Goal: Navigation & Orientation: Find specific page/section

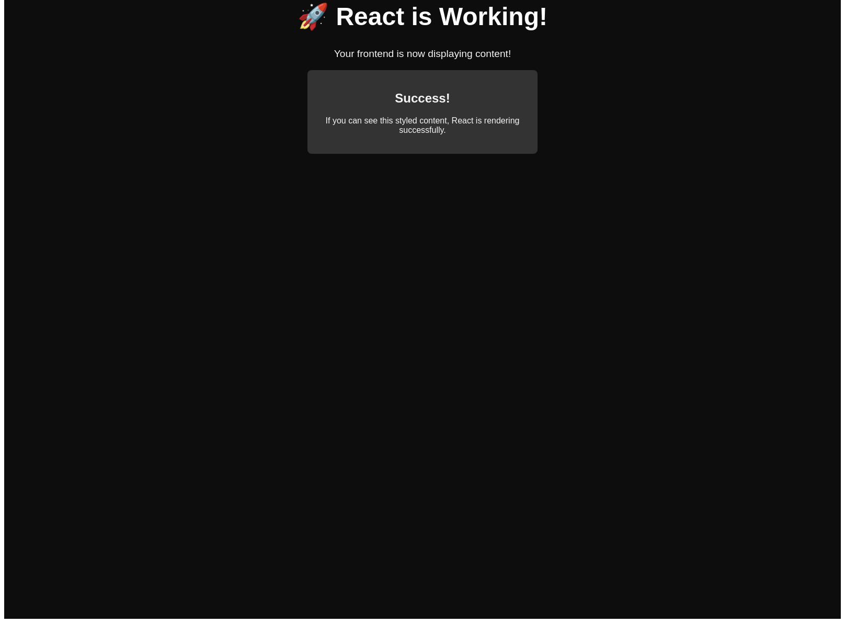
scroll to position [29, 0]
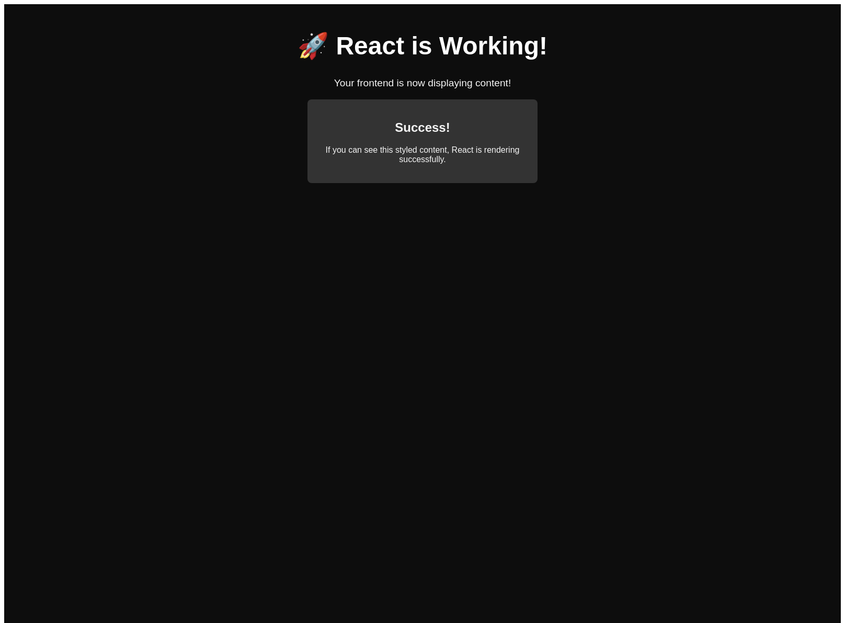
scroll to position [29, 0]
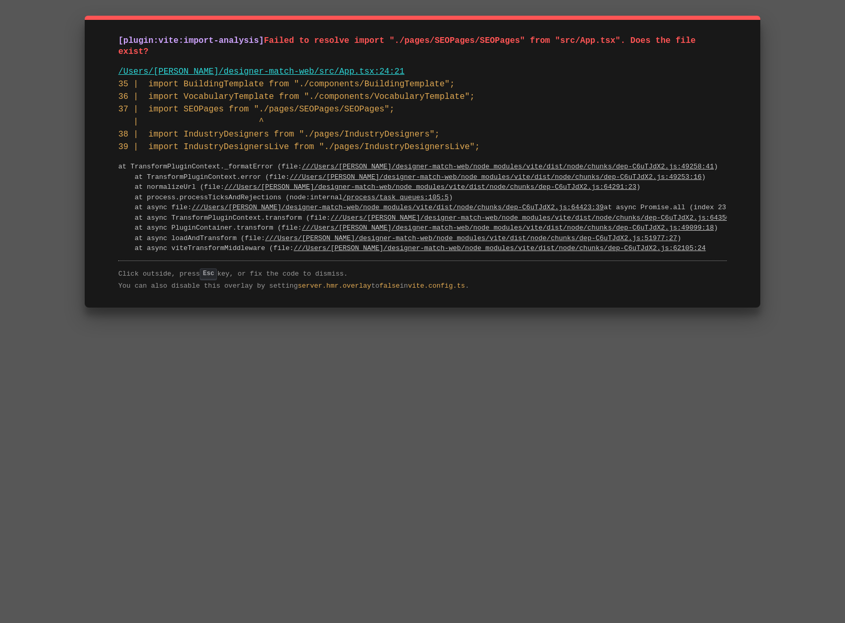
drag, startPoint x: 500, startPoint y: 292, endPoint x: 82, endPoint y: 17, distance: 500.8
click at [82, 17] on div "[plugin:vite:import-analysis] Failed to resolve import "./pages/SEOPages/SEOPag…" at bounding box center [422, 311] width 845 height 623
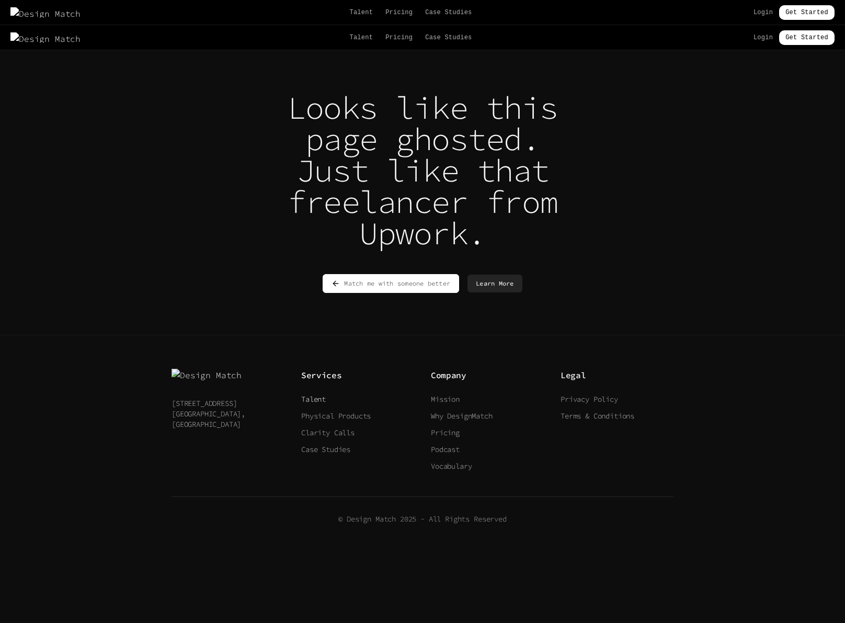
click at [322, 401] on link "Talent" at bounding box center [313, 398] width 25 height 9
click at [425, 37] on link "Case Studies" at bounding box center [448, 37] width 47 height 8
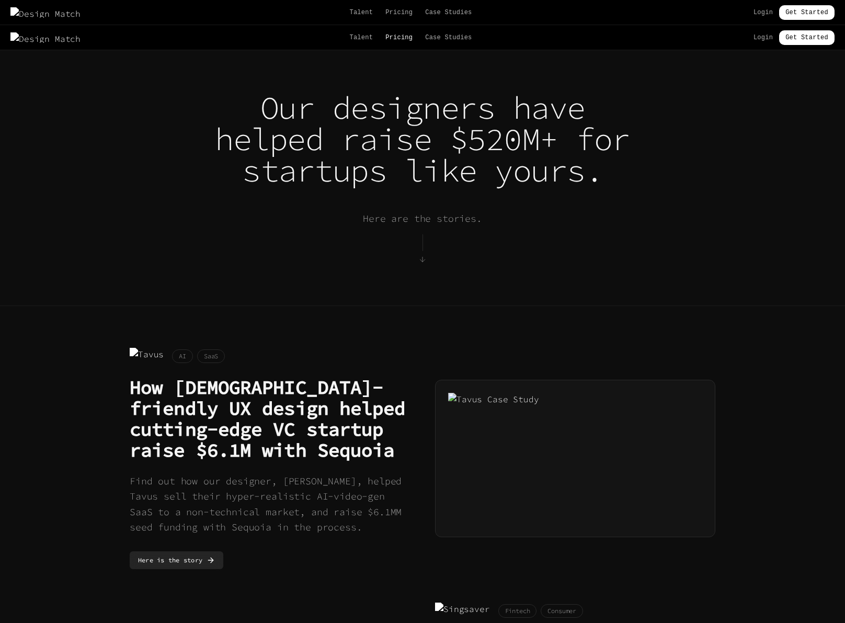
click at [386, 41] on link "Pricing" at bounding box center [399, 37] width 27 height 8
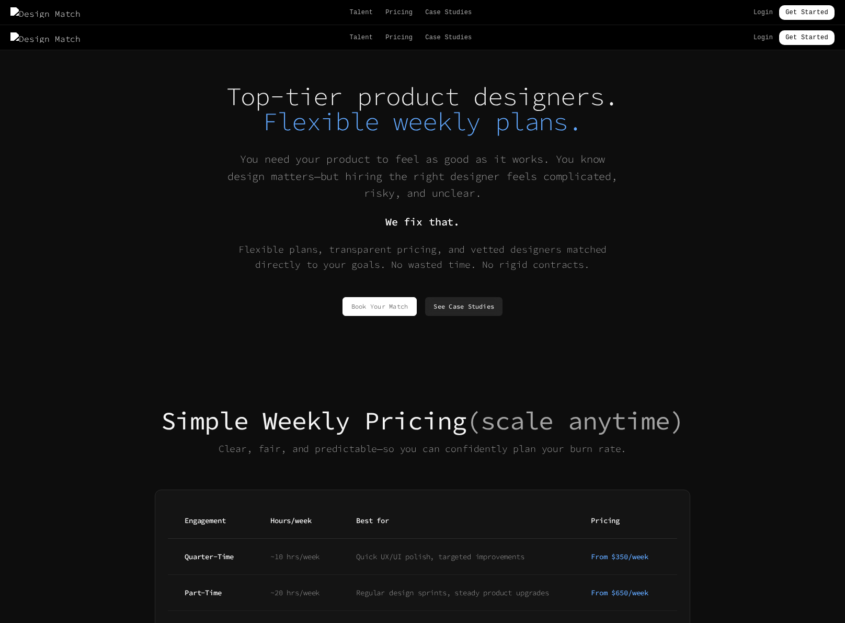
click at [318, 32] on div "Talent Pricing Case Studies Login Get Started" at bounding box center [422, 37] width 845 height 15
click at [349, 37] on link "Talent" at bounding box center [361, 37] width 24 height 8
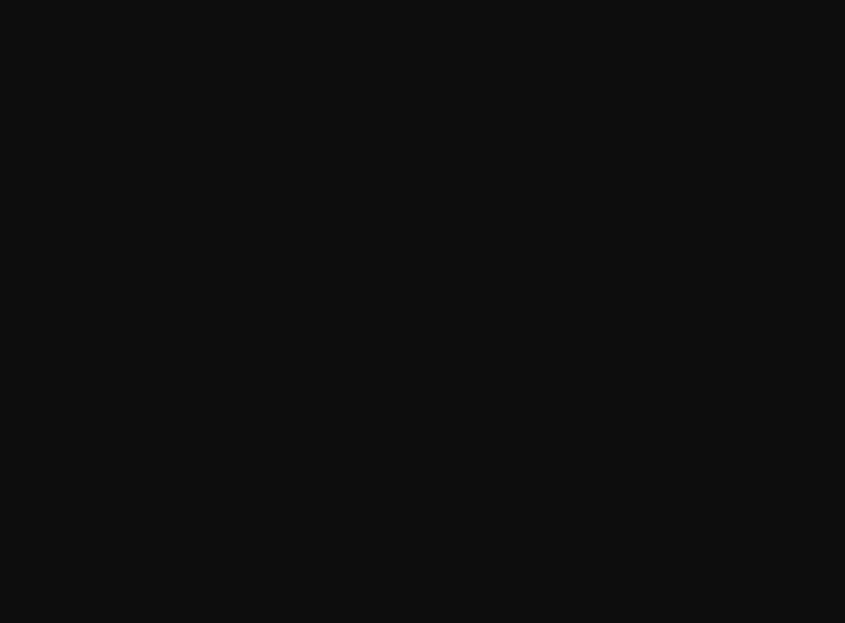
click at [329, 0] on html at bounding box center [422, 0] width 845 height 0
click at [13, 0] on html at bounding box center [422, 0] width 845 height 0
click at [16, 0] on html at bounding box center [422, 0] width 845 height 0
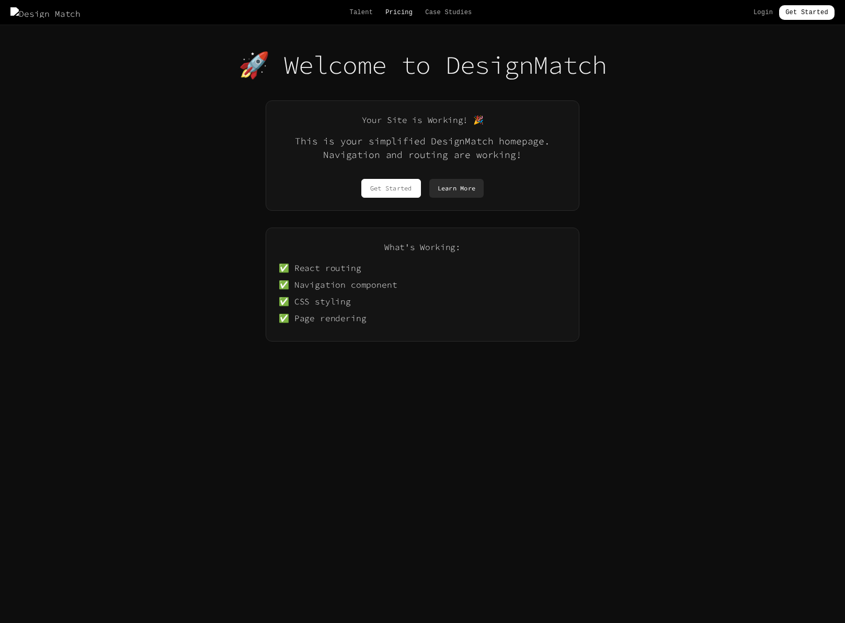
click at [386, 13] on link "Pricing" at bounding box center [399, 12] width 27 height 8
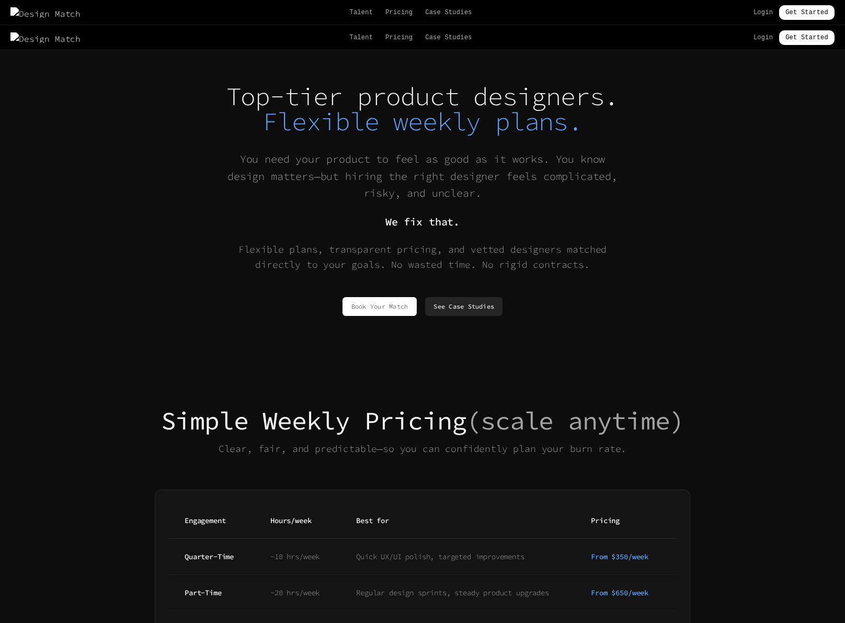
click at [490, 142] on div "Top-tier product designers. Flexible weekly plans. You need your product to fee…" at bounding box center [423, 200] width 586 height 232
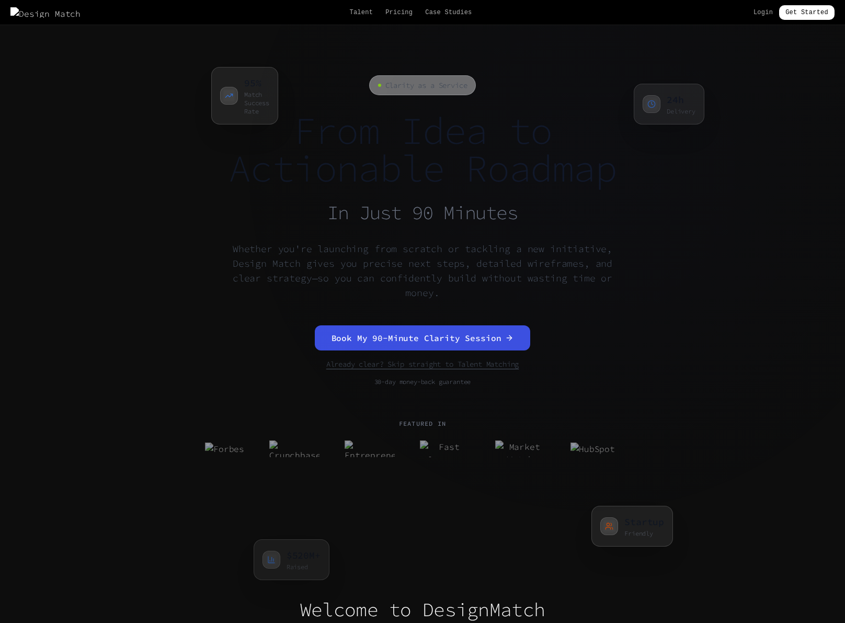
click at [590, 170] on h1 "From Idea to Actionable Roadmap In Just 90 Minutes" at bounding box center [422, 168] width 435 height 113
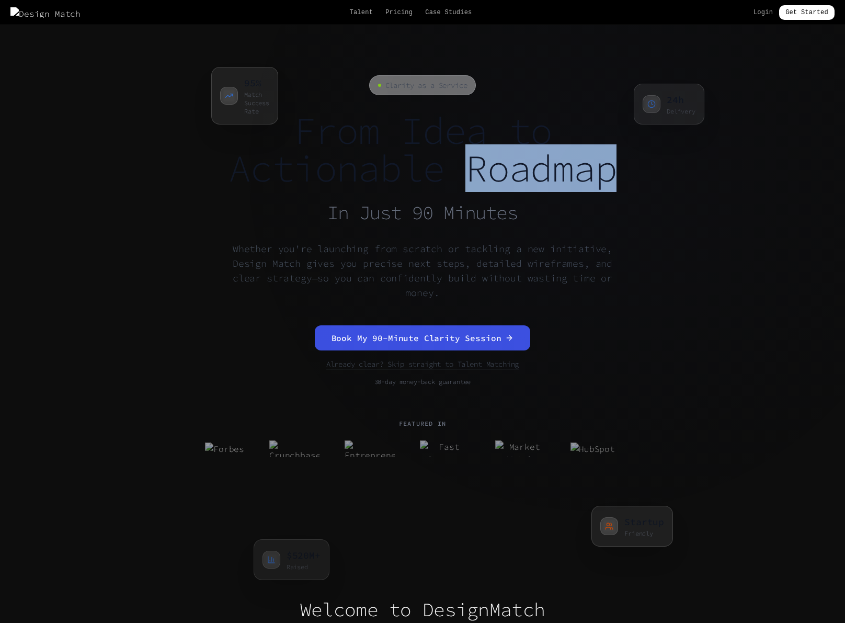
click at [590, 170] on h1 "From Idea to Actionable Roadmap In Just 90 Minutes" at bounding box center [422, 168] width 435 height 113
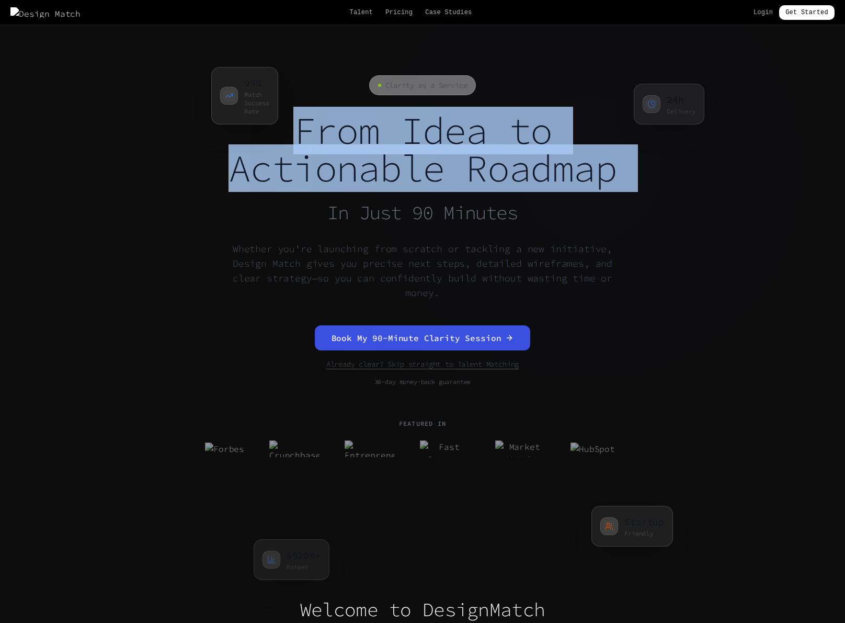
click at [590, 170] on h1 "From Idea to Actionable Roadmap In Just 90 Minutes" at bounding box center [422, 168] width 435 height 113
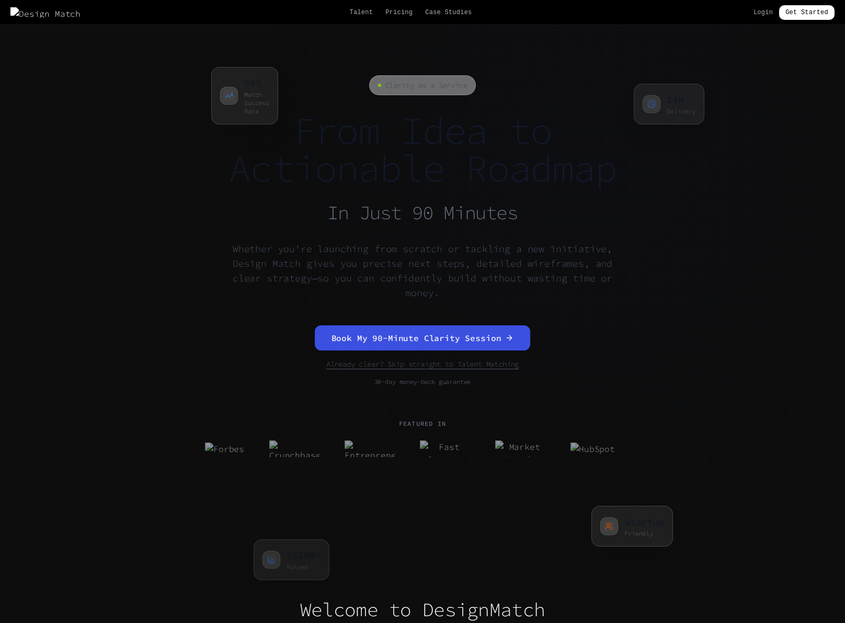
click at [590, 170] on h1 "From Idea to Actionable Roadmap In Just 90 Minutes" at bounding box center [422, 168] width 435 height 113
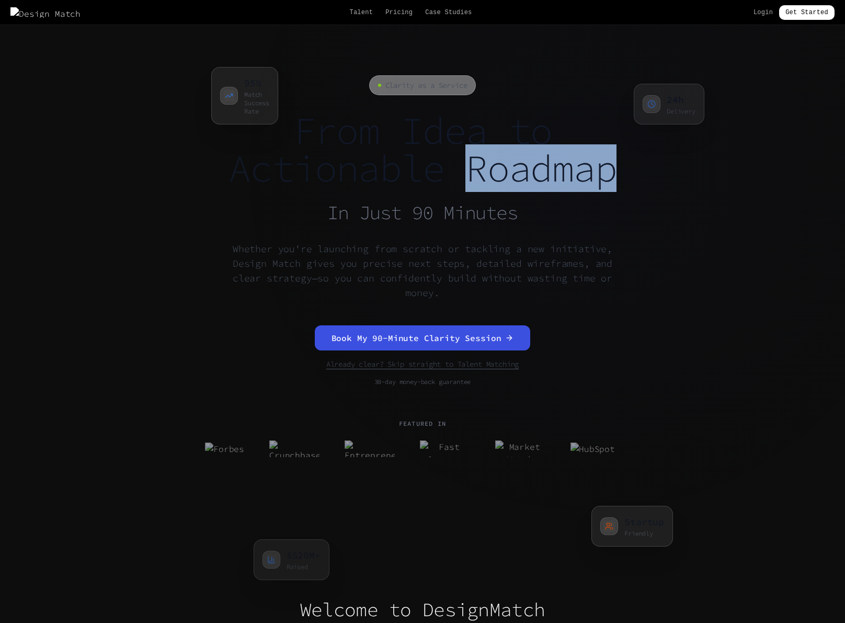
click at [590, 170] on h1 "From Idea to Actionable Roadmap In Just 90 Minutes" at bounding box center [422, 168] width 435 height 113
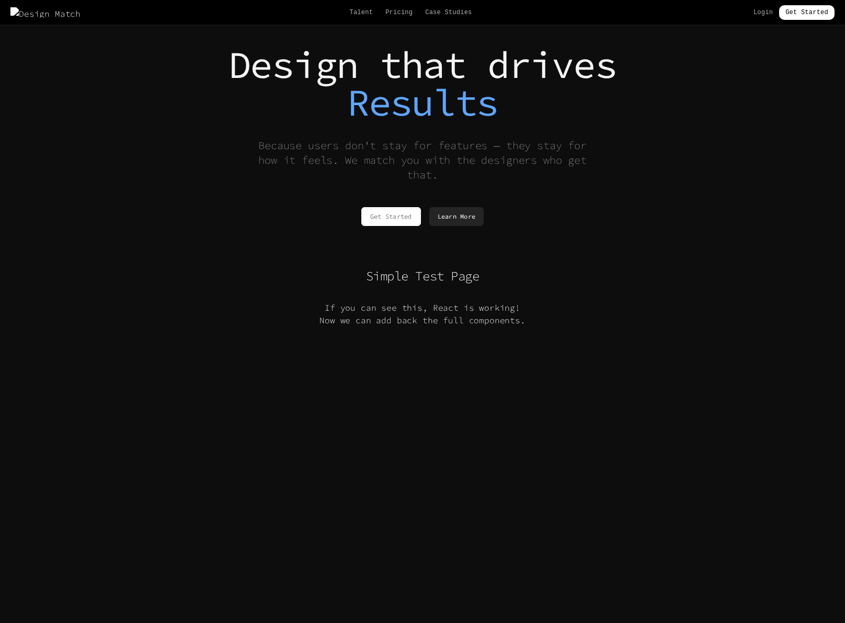
click at [616, 301] on div "Simple Test Page If you can see this, React is working! Now we can add back the…" at bounding box center [423, 297] width 586 height 59
